Goal: Transaction & Acquisition: Purchase product/service

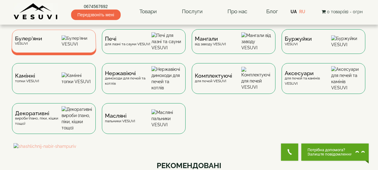
click at [63, 47] on div "Булер'яни VESUVI" at bounding box center [53, 41] width 85 height 23
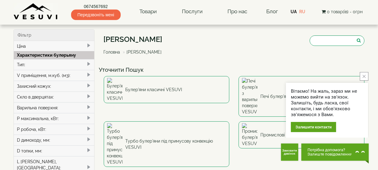
click at [363, 76] on icon "close button" at bounding box center [363, 76] width 3 height 3
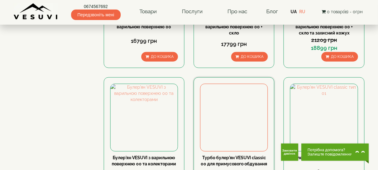
scroll to position [727, 0]
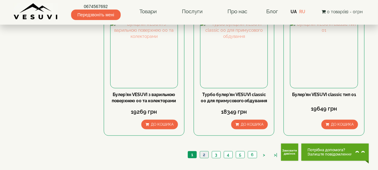
click at [202, 151] on link "2" at bounding box center [204, 154] width 9 height 6
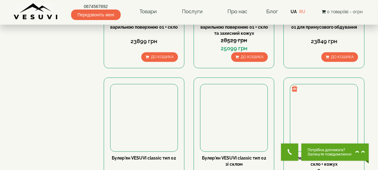
scroll to position [699, 0]
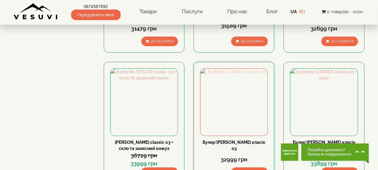
scroll to position [699, 0]
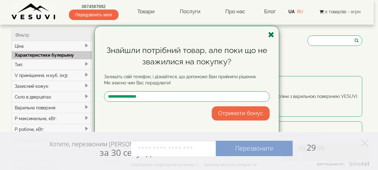
click at [270, 34] on icon "button" at bounding box center [271, 35] width 6 height 8
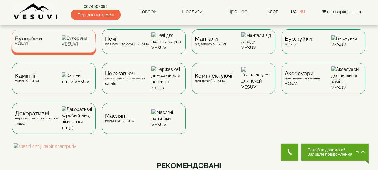
click at [52, 43] on div "Булер'яни VESUVI" at bounding box center [53, 41] width 85 height 23
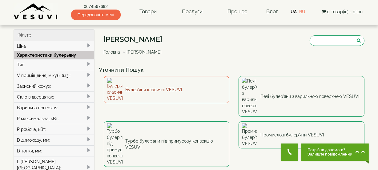
click at [176, 86] on link "Булер'яни класичні VESUVI" at bounding box center [167, 89] width 126 height 27
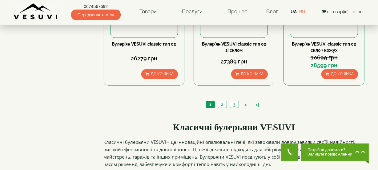
scroll to position [671, 0]
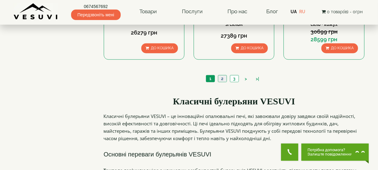
click at [224, 77] on link "2" at bounding box center [222, 78] width 9 height 6
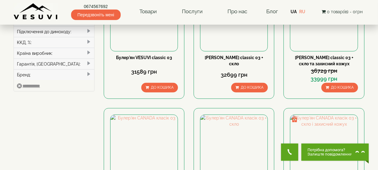
scroll to position [280, 0]
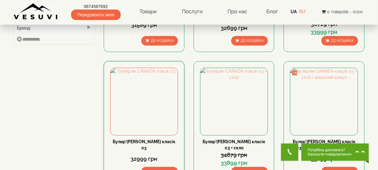
click at [145, 141] on link "Булер'[PERSON_NAME] класік 03" at bounding box center [144, 144] width 63 height 11
